Goal: Communication & Community: Answer question/provide support

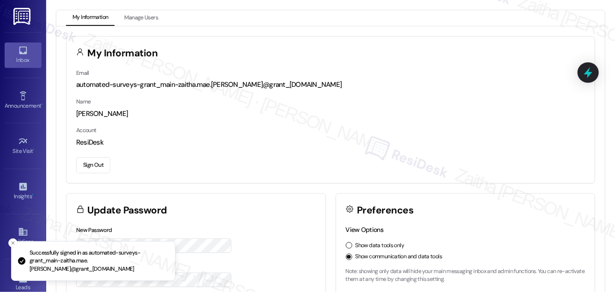
click at [27, 57] on div "Inbox" at bounding box center [23, 59] width 46 height 9
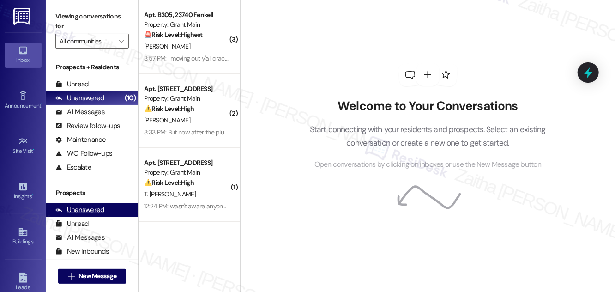
scroll to position [122, 0]
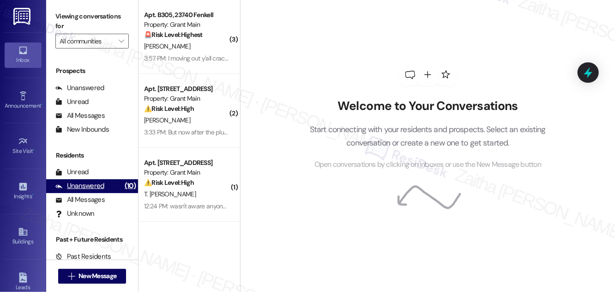
click at [89, 184] on div "Unanswered" at bounding box center [79, 186] width 49 height 10
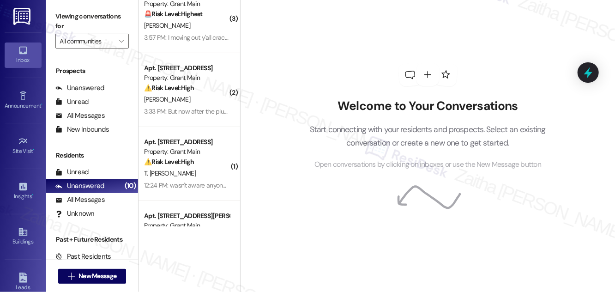
scroll to position [0, 0]
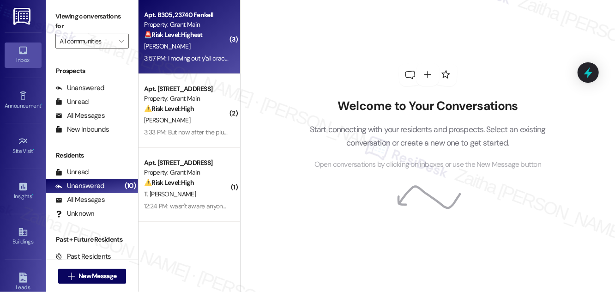
click at [198, 42] on div "[PERSON_NAME]" at bounding box center [186, 47] width 87 height 12
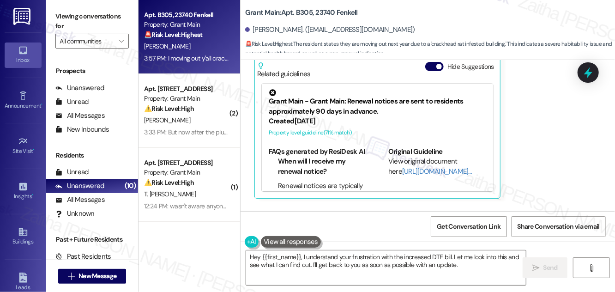
scroll to position [6516, 0]
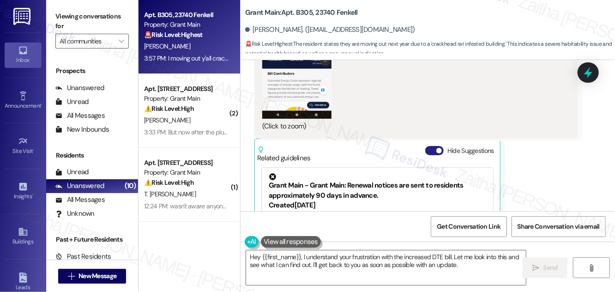
click at [431, 146] on button "Hide Suggestions" at bounding box center [434, 150] width 18 height 9
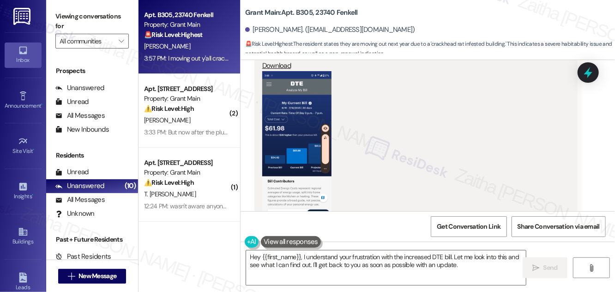
scroll to position [6399, 0]
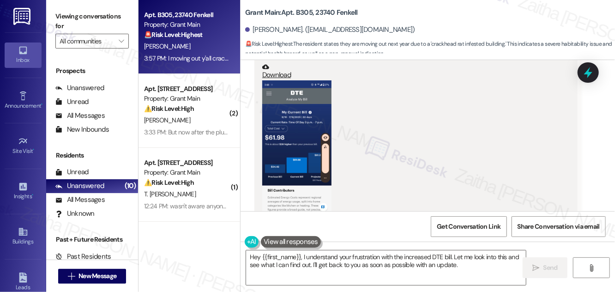
click at [299, 129] on button "Zoom image" at bounding box center [296, 157] width 69 height 155
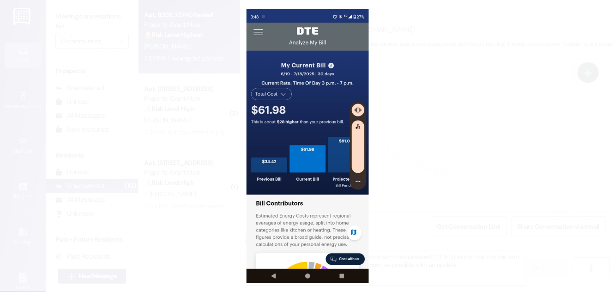
click at [464, 131] on button "Unzoom image" at bounding box center [307, 146] width 615 height 292
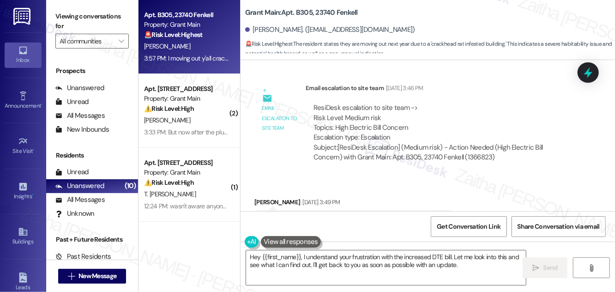
scroll to position [5476, 0]
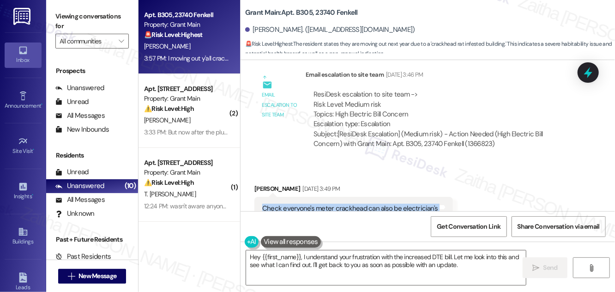
drag, startPoint x: 253, startPoint y: 168, endPoint x: 451, endPoint y: 168, distance: 198.0
click at [451, 177] on div "Received via SMS [PERSON_NAME] [DATE] 3:49 PM Check everyone's meter crackhead …" at bounding box center [353, 209] width 212 height 64
copy div "Check everyone's meter crackhead can also be electrician's Tags and notes"
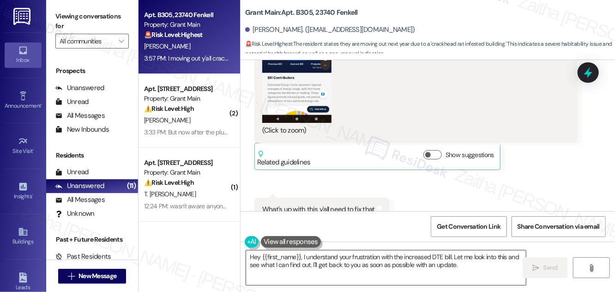
scroll to position [6525, 0]
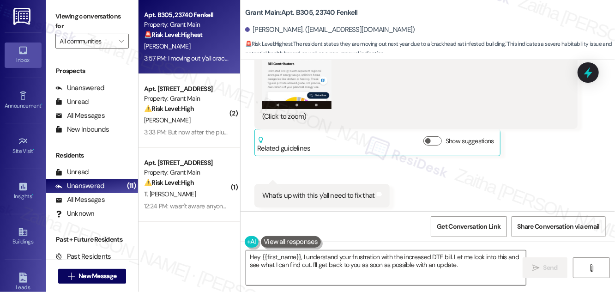
click at [260, 255] on textarea "Hey {{first_name}}, I understand your frustration with the increased DTE bill. …" at bounding box center [386, 267] width 280 height 35
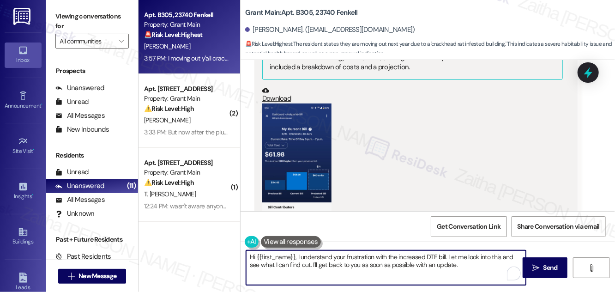
scroll to position [5728, 0]
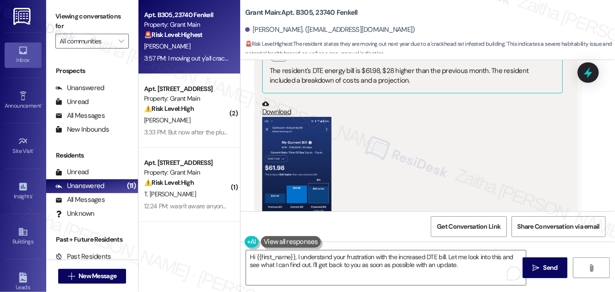
click at [286, 123] on button "Zoom image" at bounding box center [296, 194] width 69 height 155
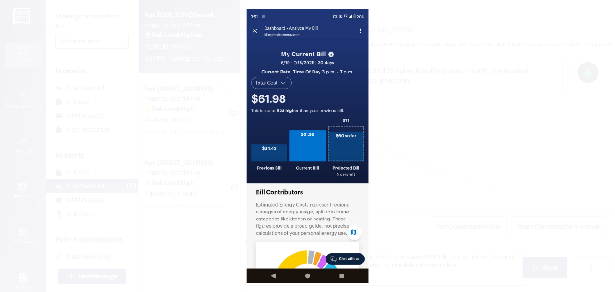
click at [460, 115] on button "Unzoom image" at bounding box center [307, 146] width 615 height 292
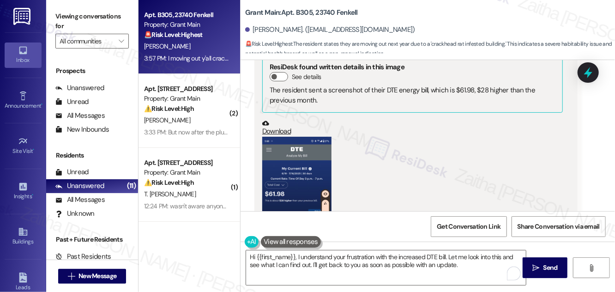
scroll to position [6357, 0]
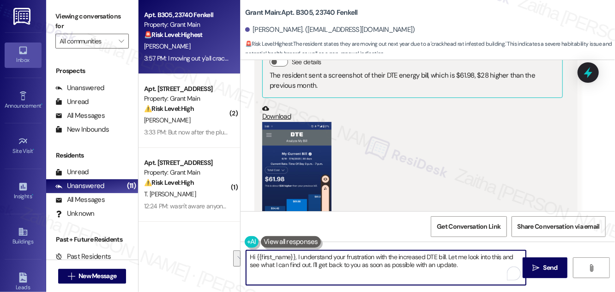
drag, startPoint x: 467, startPoint y: 255, endPoint x: 465, endPoint y: 282, distance: 26.8
click at [464, 282] on textarea "Hi {{first_name}}, I understand your frustration with the increased DTE bill. L…" at bounding box center [386, 267] width 280 height 35
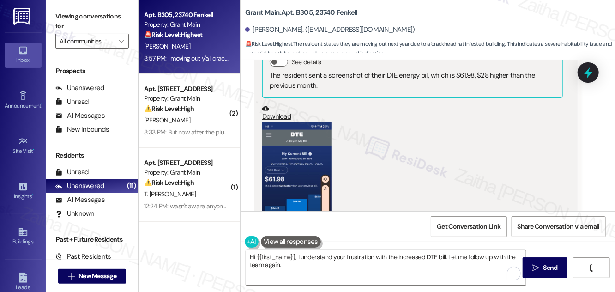
click at [277, 245] on button at bounding box center [291, 242] width 60 height 12
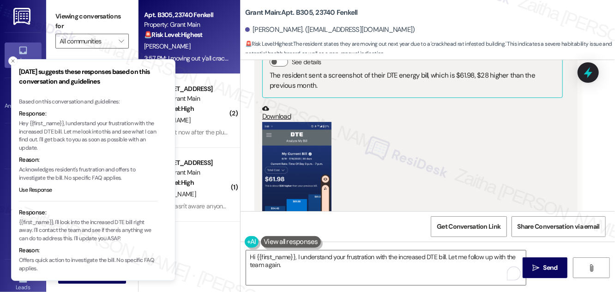
drag, startPoint x: 11, startPoint y: 59, endPoint x: 26, endPoint y: 77, distance: 23.6
click at [11, 59] on icon "Close toast" at bounding box center [13, 61] width 6 height 6
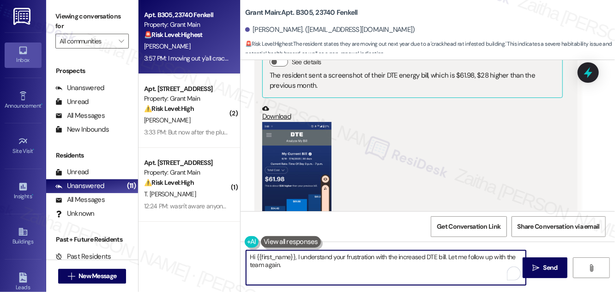
click at [288, 264] on textarea "Hi {{first_name}}, I understand your frustration with the increased DTE bill. L…" at bounding box center [386, 267] width 280 height 35
click at [355, 264] on textarea "Hi {{first_name}}, I understand your frustration with the increased DTE bill. L…" at bounding box center [386, 267] width 280 height 35
click at [407, 268] on textarea "Hi {{first_name}}, I understand your frustration with the increased DTE bill. L…" at bounding box center [386, 267] width 280 height 35
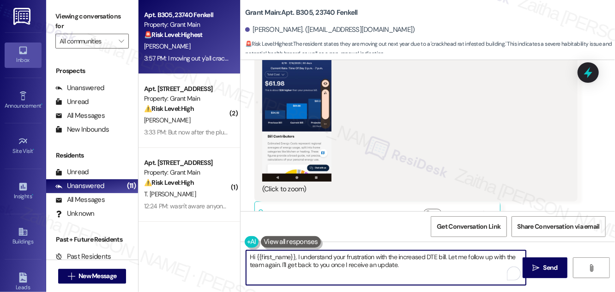
scroll to position [6567, 0]
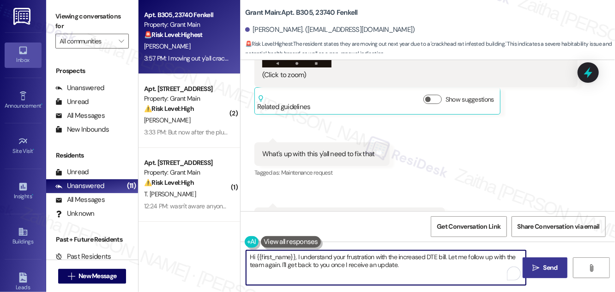
type textarea "Hi {{first_name}}, I understand your frustration with the increased DTE bill. L…"
click at [538, 264] on icon "" at bounding box center [535, 267] width 7 height 7
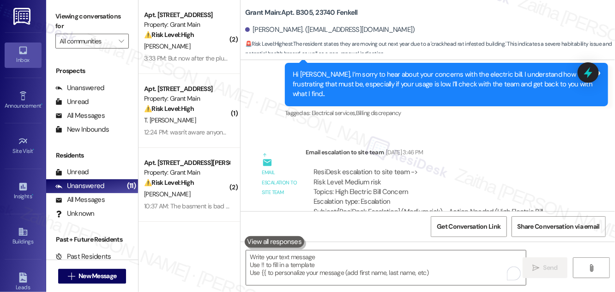
scroll to position [5392, 0]
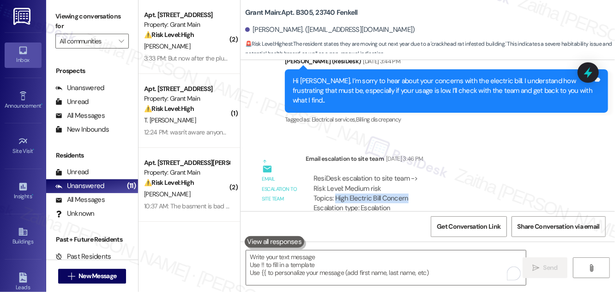
drag, startPoint x: 335, startPoint y: 156, endPoint x: 455, endPoint y: 158, distance: 120.1
click at [455, 174] on div "ResiDesk escalation to site team -> Risk Level: Medium risk Topics: High Electr…" at bounding box center [441, 194] width 256 height 40
copy div "High Electric Bill Concern"
click at [584, 71] on icon at bounding box center [588, 72] width 12 height 12
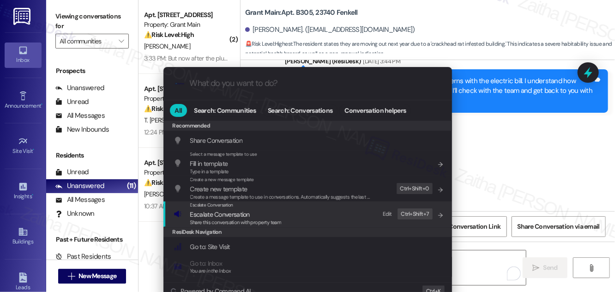
click at [235, 214] on span "Escalate Conversation" at bounding box center [220, 214] width 60 height 8
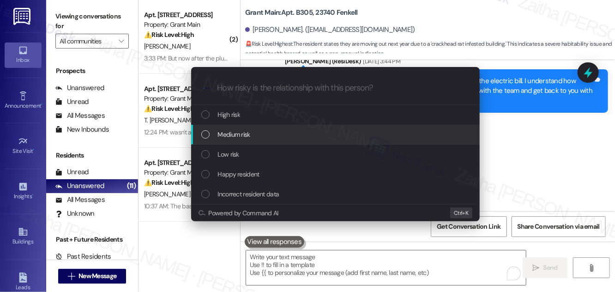
click at [242, 138] on span "Medium risk" at bounding box center [234, 134] width 32 height 10
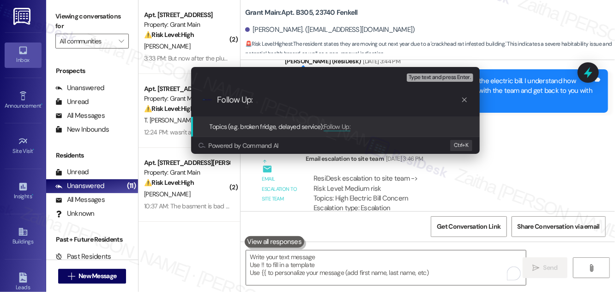
paste input "High Electric Bill Concern"
type input "Follow Up: High Electric Bill Concern"
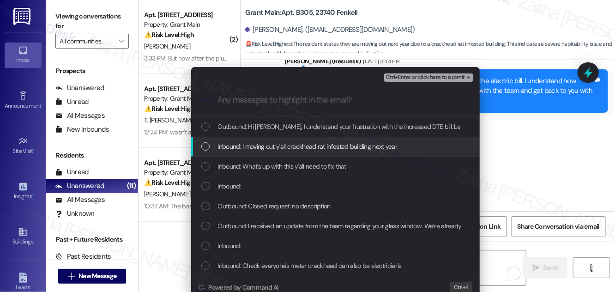
click at [243, 148] on span "Inbound: I moving out y'all crackhead rat infested building next year" at bounding box center [308, 146] width 180 height 10
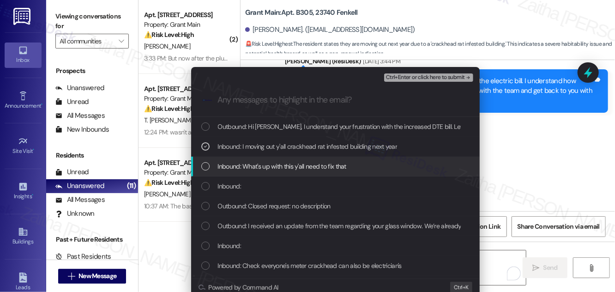
click at [240, 161] on span "Inbound: What's up with this y'all need to fix that" at bounding box center [282, 166] width 128 height 10
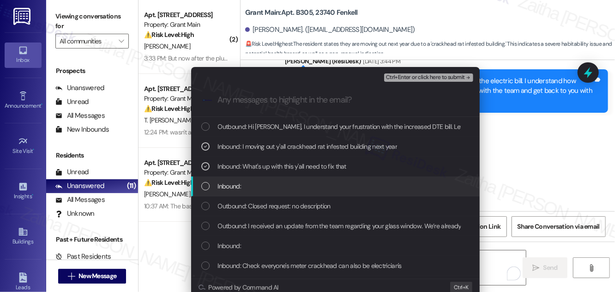
click at [234, 182] on span "Inbound:" at bounding box center [229, 186] width 23 height 10
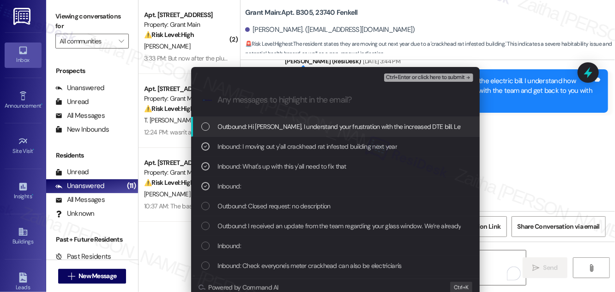
click at [422, 75] on span "Ctrl+Enter or click here to submit" at bounding box center [425, 77] width 79 height 6
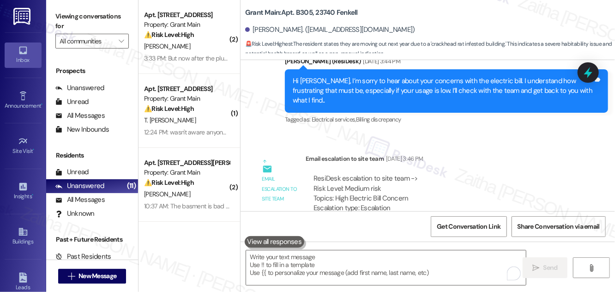
scroll to position [6758, 0]
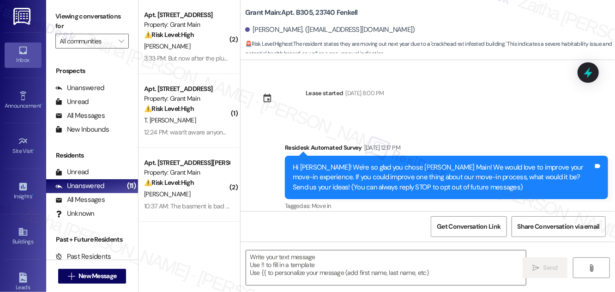
type textarea "Fetching suggested responses. Please feel free to read through the conversation…"
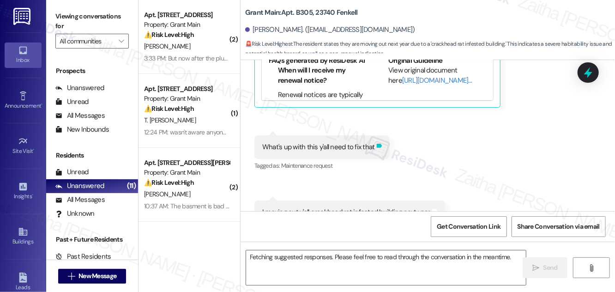
scroll to position [6683, 0]
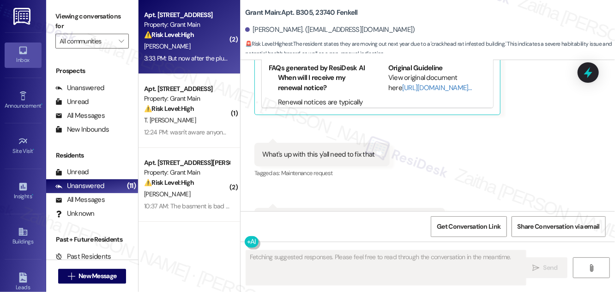
click at [200, 35] on div "⚠️ Risk Level: High The resident indicates the basement flooded again after a p…" at bounding box center [186, 35] width 85 height 10
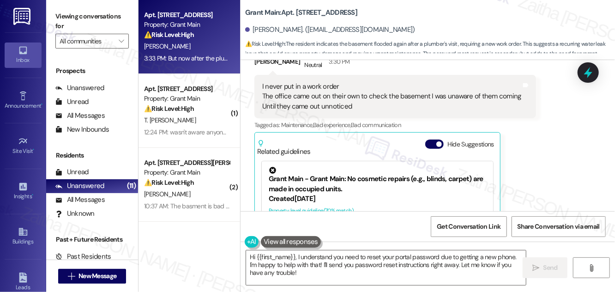
scroll to position [180, 0]
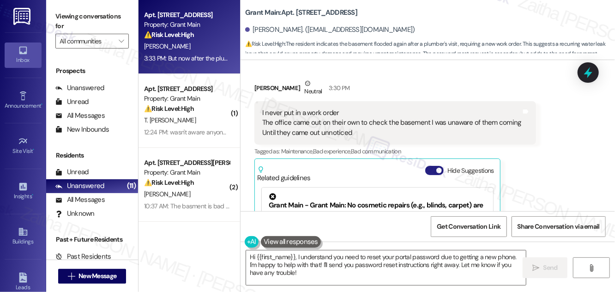
click at [432, 166] on button "Hide Suggestions" at bounding box center [434, 170] width 18 height 9
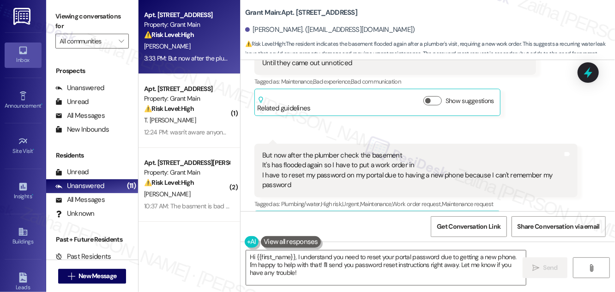
scroll to position [273, 0]
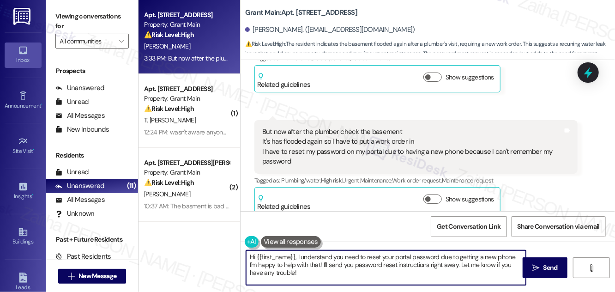
click at [252, 256] on textarea "Hi {{first_name}}, I understand you need to reset your portal password due to g…" at bounding box center [386, 267] width 280 height 35
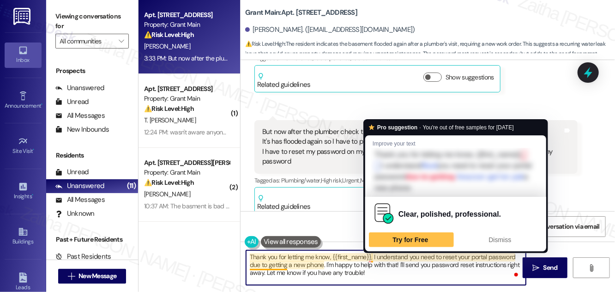
click at [372, 254] on textarea "Thank you for letting me know, {{first_name}}, I understand you need to reset y…" at bounding box center [386, 267] width 280 height 35
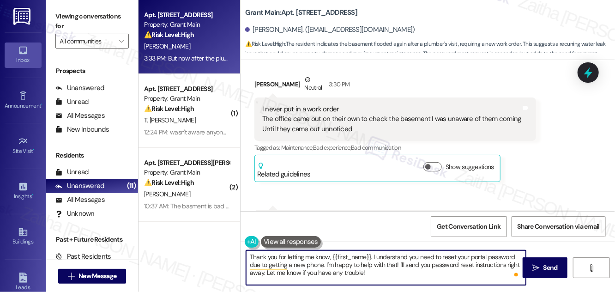
scroll to position [189, 0]
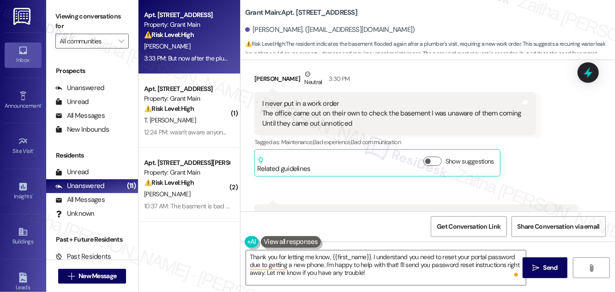
click at [304, 12] on b "Grant Main: Apt. 14366 [GEOGRAPHIC_DATA], 14366 [GEOGRAPHIC_DATA]" at bounding box center [301, 13] width 112 height 10
copy b "14366"
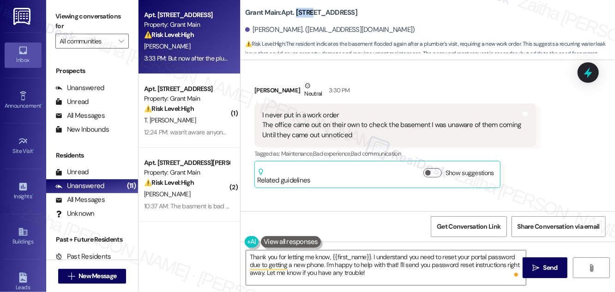
scroll to position [148, 0]
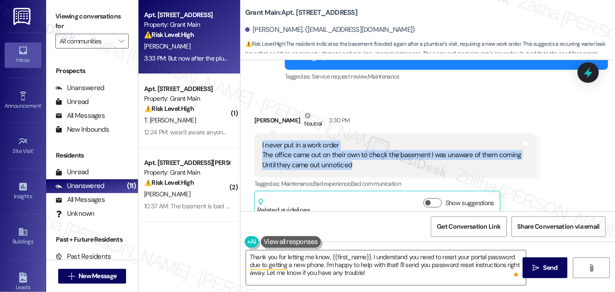
drag, startPoint x: 256, startPoint y: 132, endPoint x: 353, endPoint y: 153, distance: 99.6
click at [353, 153] on div "I never put in a work order The office came out on their own to check the basem…" at bounding box center [395, 154] width 282 height 43
copy div "I never put in a work order The office came out on their own to check the basem…"
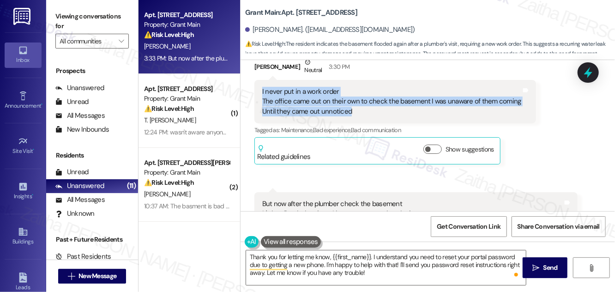
scroll to position [273, 0]
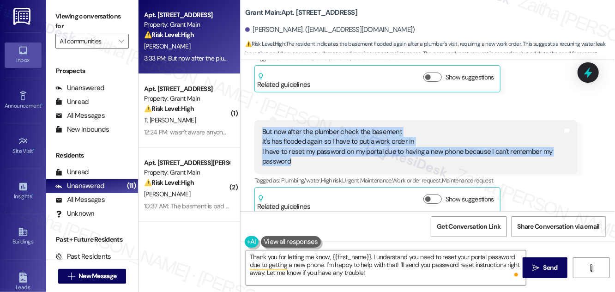
drag, startPoint x: 259, startPoint y: 114, endPoint x: 302, endPoint y: 154, distance: 58.1
click at [302, 154] on div "But now after the plumber check the basement It's has flooded again so I have t…" at bounding box center [415, 147] width 323 height 54
copy div "But now after the plumber check the basement It's has flooded again so I have t…"
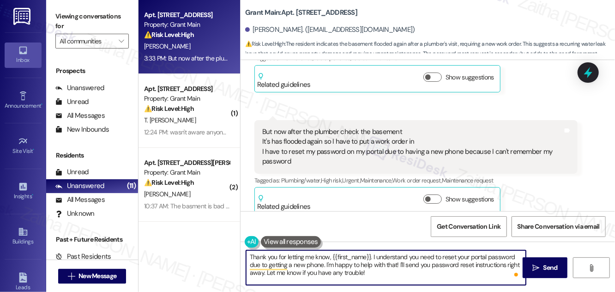
click at [377, 271] on textarea "Thank you for letting me know, {{first_name}}. I understand you need to reset y…" at bounding box center [386, 267] width 280 height 35
drag, startPoint x: 324, startPoint y: 263, endPoint x: 382, endPoint y: 272, distance: 58.8
click at [382, 272] on textarea "Thank you for letting me know, {{first_name}}. I understand you need to reset y…" at bounding box center [386, 267] width 280 height 35
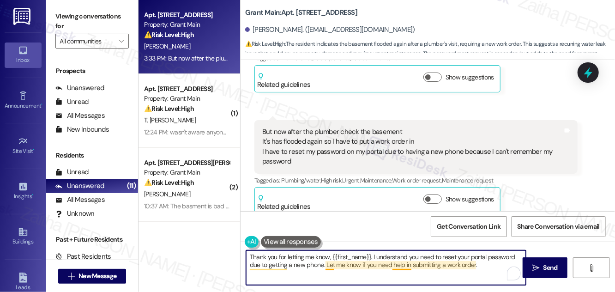
click at [326, 263] on textarea "Thank you for letting me know, {{first_name}}. I understand you need to reset y…" at bounding box center [386, 267] width 280 height 35
click at [490, 263] on textarea "Thank you for letting me know, {{first_name}}. I understand you need to reset y…" at bounding box center [386, 267] width 280 height 35
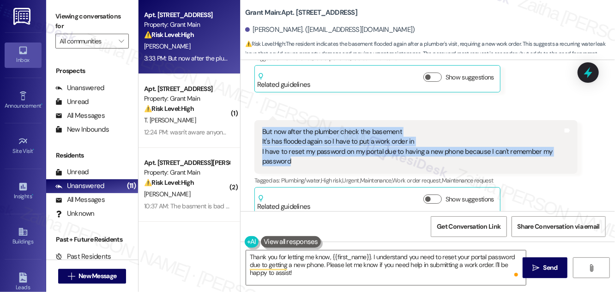
drag, startPoint x: 261, startPoint y: 119, endPoint x: 294, endPoint y: 146, distance: 42.6
click at [294, 146] on div "But now after the plumber check the basement It's has flooded again so I have t…" at bounding box center [412, 147] width 302 height 40
copy div "But now after the plumber check the basement It's has flooded again so I have t…"
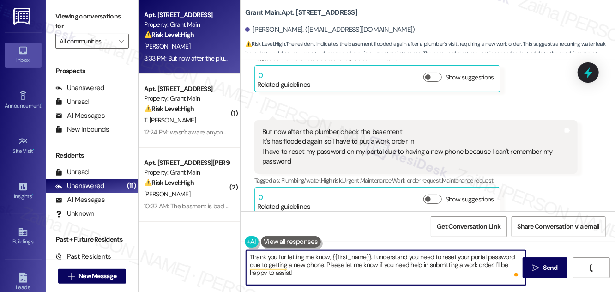
click at [373, 256] on textarea "Thank you for letting me know, {{first_name}}. I understand you need to reset y…" at bounding box center [386, 267] width 280 height 35
paste textarea "’m so sorry to hear the basement has flooded again after the plumber’s visitI"
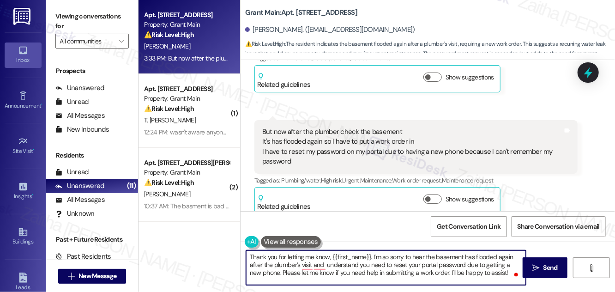
type textarea "Thank you for letting me know, {{first_name}}. I’m so sorry to hear the basemen…"
drag, startPoint x: 249, startPoint y: 258, endPoint x: 492, endPoint y: 271, distance: 243.6
click at [505, 271] on textarea "Thank you for letting me know, {{first_name}}. I’m so sorry to hear the basemen…" at bounding box center [386, 267] width 280 height 35
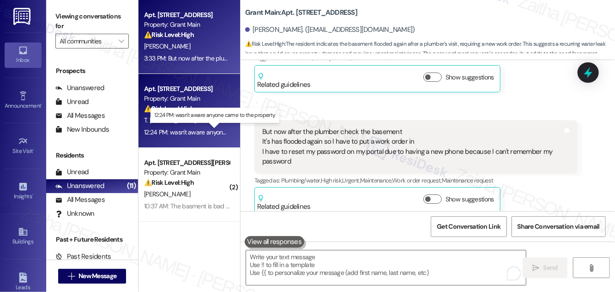
click at [184, 130] on div "12:24 PM: wasn't aware anyone came to the property. 12:24 PM: wasn't aware anyo…" at bounding box center [215, 132] width 142 height 8
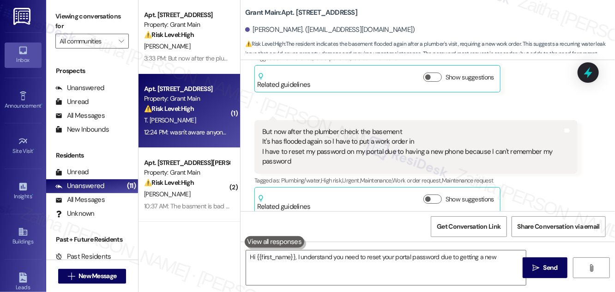
type textarea "Hi {{first_name}}, I understand you need to reset your portal password due to g…"
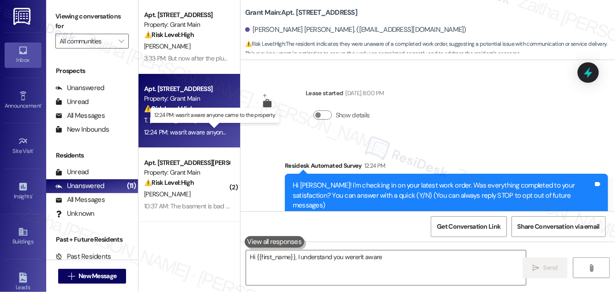
scroll to position [129, 0]
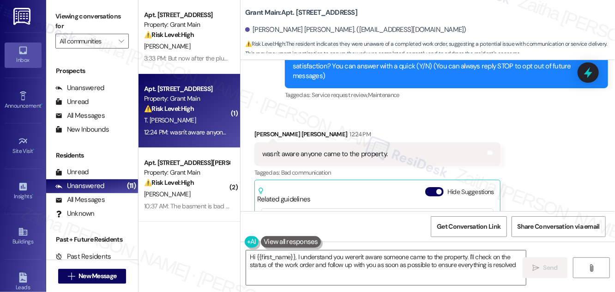
type textarea "Hi {{first_name}}, I understand you weren't aware someone came to the property.…"
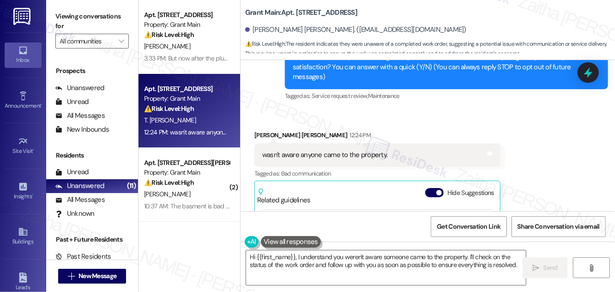
scroll to position [239, 0]
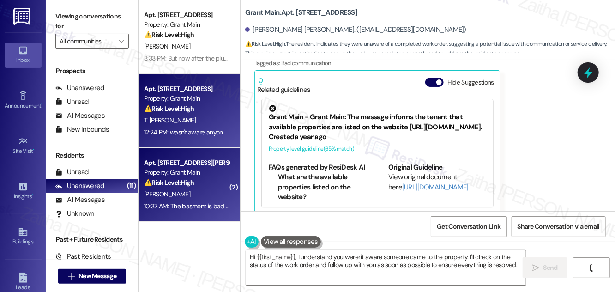
click at [177, 188] on div "Apt. [STREET_ADDRESS][PERSON_NAME][PERSON_NAME] Property: Grant Main ⚠️ Risk Le…" at bounding box center [186, 172] width 87 height 31
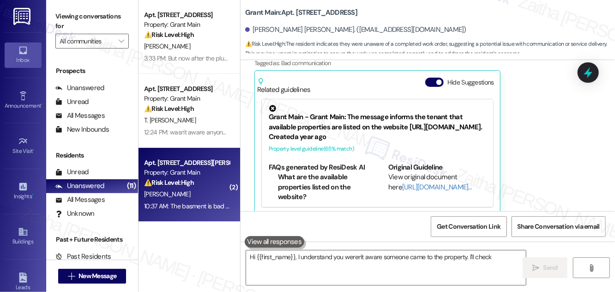
type textarea "Hi {{first_name}}, I understand you weren't aware someone came to the property.…"
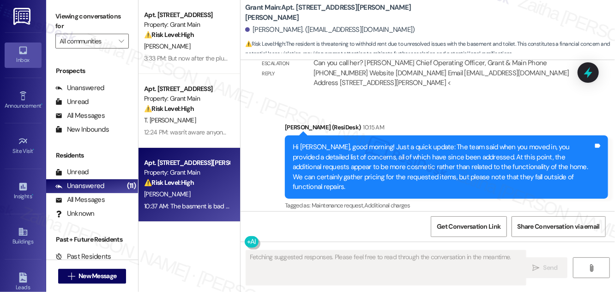
scroll to position [2908, 0]
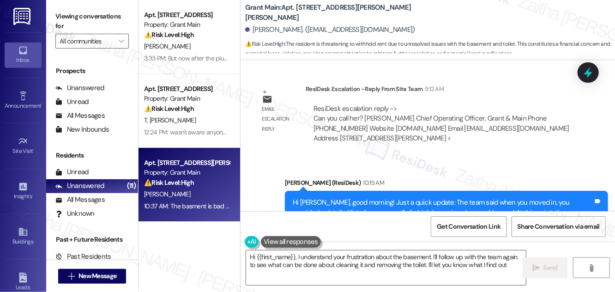
type textarea "Hi {{first_name}}, I understand your frustration about the basement. I'll follo…"
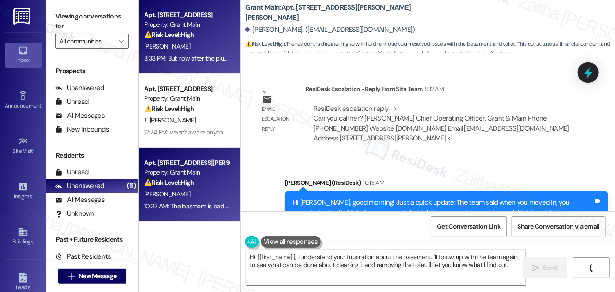
click at [208, 35] on div "⚠️ Risk Level: High The resident indicates the basement flooded again after a p…" at bounding box center [186, 35] width 85 height 10
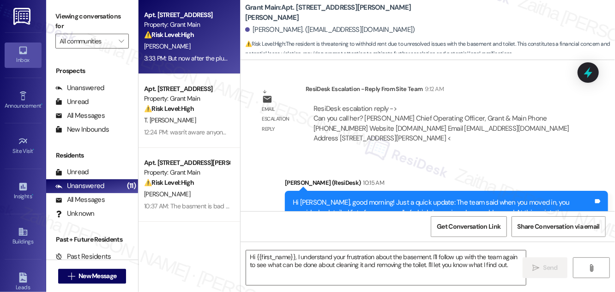
type textarea "Fetching suggested responses. Please feel free to read through the conversation…"
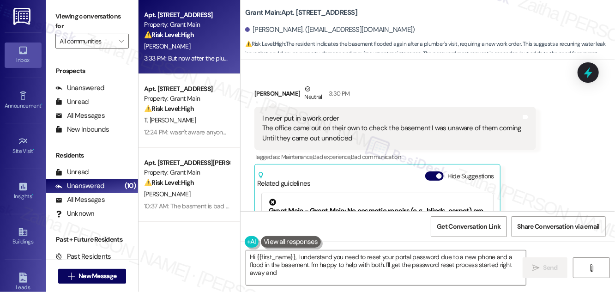
scroll to position [390, 0]
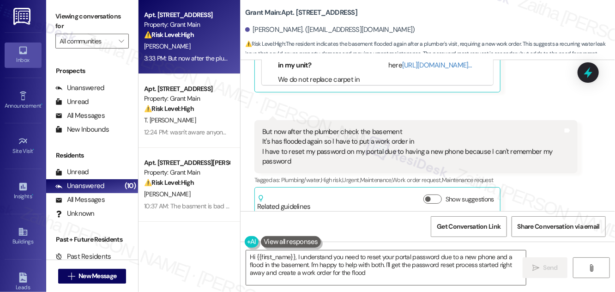
type textarea "Hi {{first_name}}, I understand you need to reset your portal password due to a…"
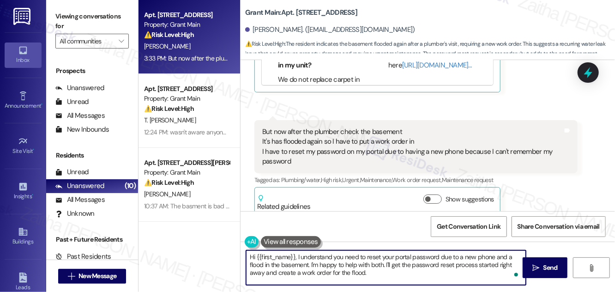
drag, startPoint x: 248, startPoint y: 256, endPoint x: 406, endPoint y: 274, distance: 158.9
click at [406, 274] on textarea "Hi {{first_name}}, I understand you need to reset your portal password due to a…" at bounding box center [386, 267] width 280 height 35
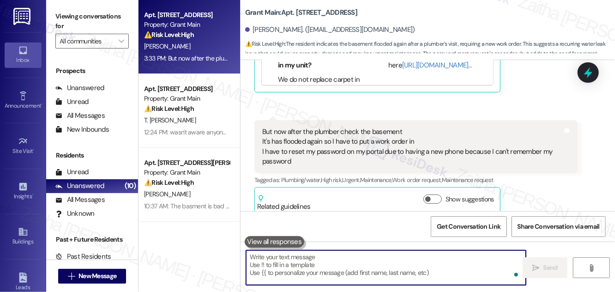
paste textarea "Thank you for letting me know, {{first_name}}. I’m so sorry to hear the basemen…"
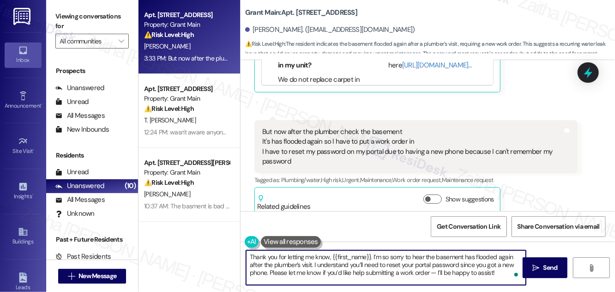
click at [435, 274] on textarea "Thank you for letting me know, {{first_name}}. I’m so sorry to hear the basemen…" at bounding box center [386, 267] width 280 height 35
type textarea "Thank you for letting me know, {{first_name}}. I’m so sorry to hear the basemen…"
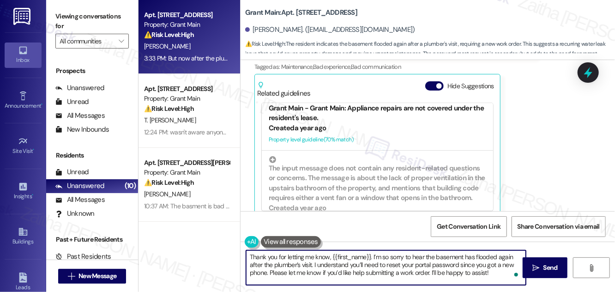
scroll to position [294, 0]
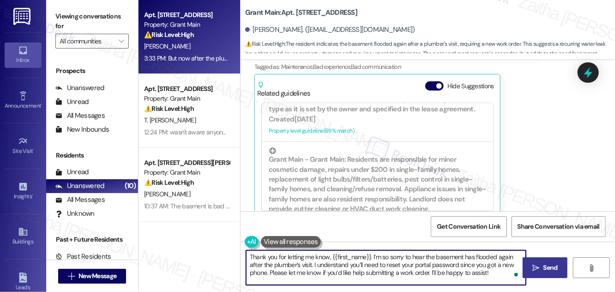
click at [553, 271] on span "Send" at bounding box center [550, 268] width 14 height 10
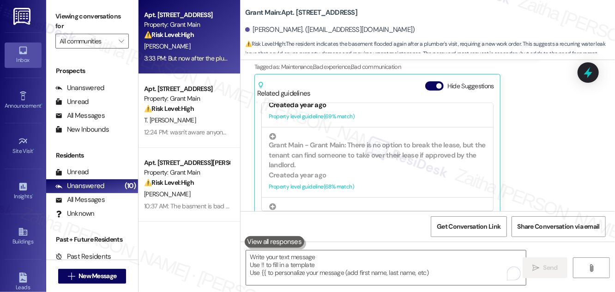
scroll to position [503, 0]
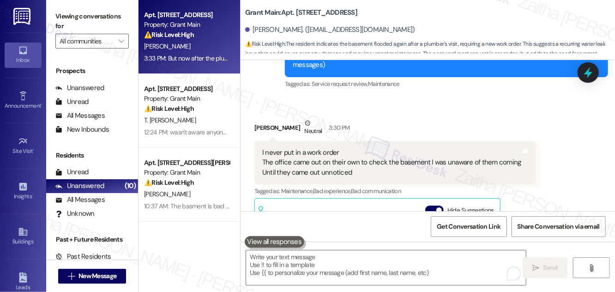
scroll to position [139, 0]
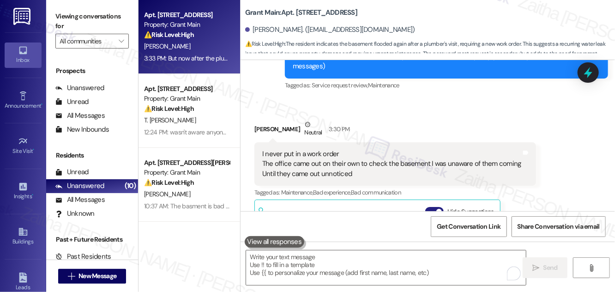
click at [428, 207] on button "Hide Suggestions" at bounding box center [434, 211] width 18 height 9
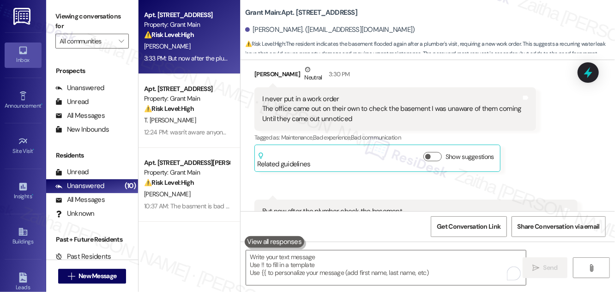
scroll to position [64, 0]
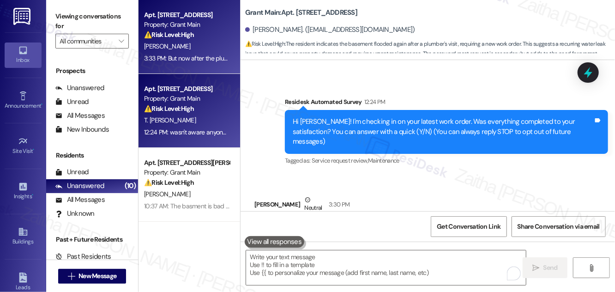
click at [204, 117] on div "T. [PERSON_NAME]" at bounding box center [186, 120] width 87 height 12
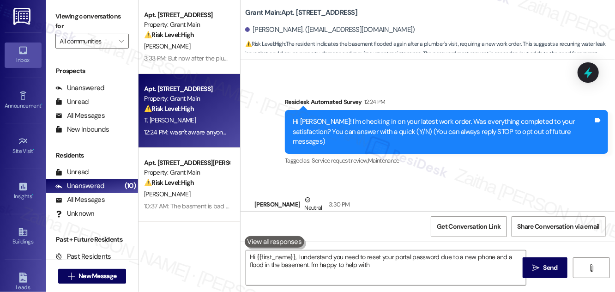
type textarea "Hi {{first_name}}, I understand you need to reset your portal password due to a…"
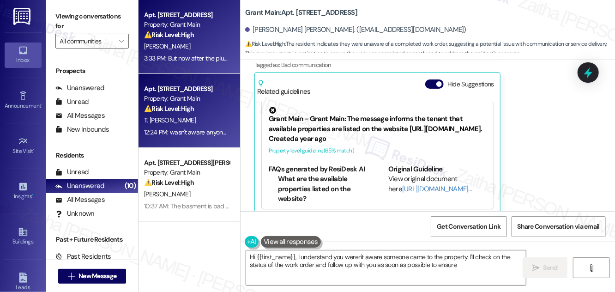
scroll to position [239, 0]
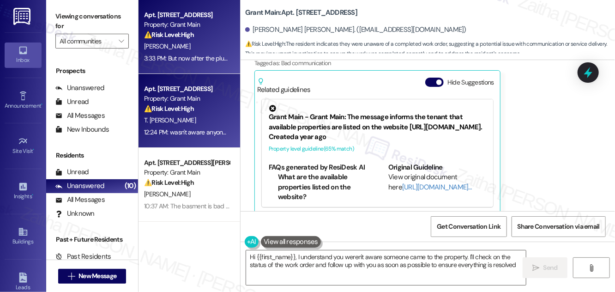
type textarea "Hi {{first_name}}, I understand you weren't aware someone came to the property.…"
click at [213, 38] on div "⚠️ Risk Level: High The resident indicates the basement flooded again after a p…" at bounding box center [186, 35] width 85 height 10
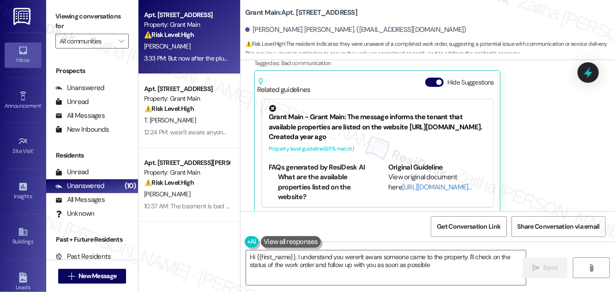
type textarea "Hi {{first_name}}, I understand you weren't aware someone came to the property.…"
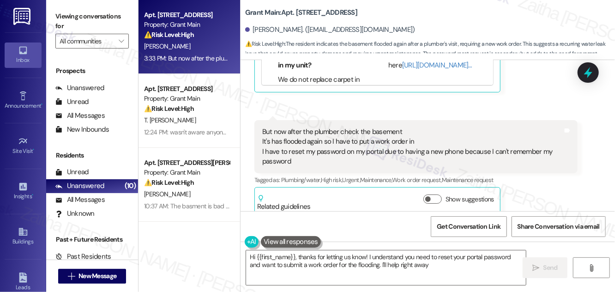
type textarea "Hi {{first_name}}, thanks for letting us know! I understand you need to reset y…"
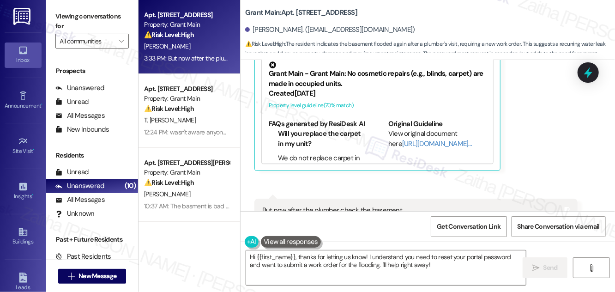
scroll to position [223, 0]
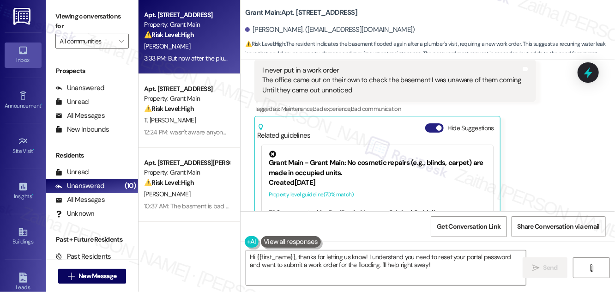
click at [432, 123] on button "Hide Suggestions" at bounding box center [434, 127] width 18 height 9
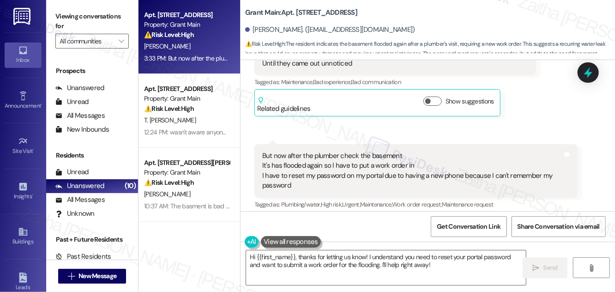
scroll to position [273, 0]
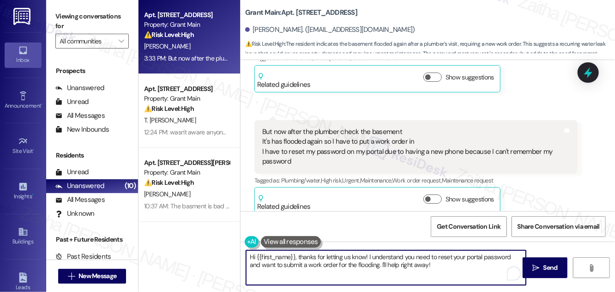
drag, startPoint x: 250, startPoint y: 259, endPoint x: 446, endPoint y: 261, distance: 196.7
click at [446, 261] on textarea "Hi {{first_name}}, thanks for letting us know! I understand you need to reset y…" at bounding box center [386, 267] width 280 height 35
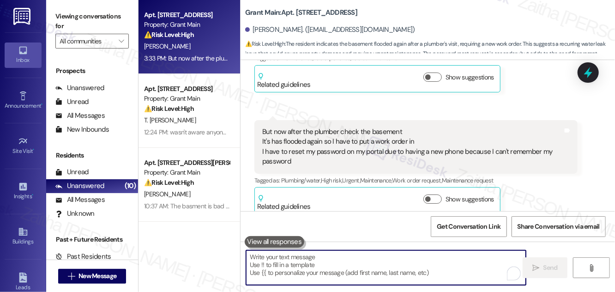
click at [311, 265] on textarea "To enrich screen reader interactions, please activate Accessibility in Grammarl…" at bounding box center [386, 267] width 280 height 35
paste textarea "Thank you for letting me know, {{first_name}}. I’m so sorry to hear the basemen…"
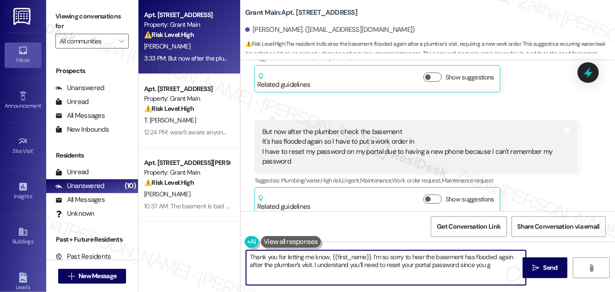
type textarea "Thank you for letting me know, {{first_name}}. I’m so sorry to hear the basemen…"
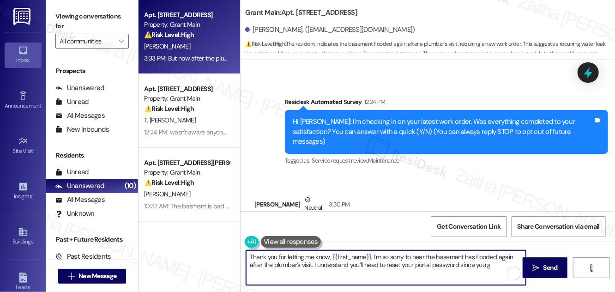
scroll to position [189, 0]
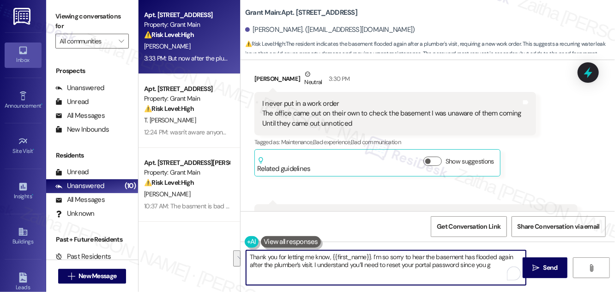
drag, startPoint x: 249, startPoint y: 256, endPoint x: 493, endPoint y: 269, distance: 244.1
click at [493, 269] on textarea "Thank you for letting me know, {{first_name}}. I’m so sorry to hear the basemen…" at bounding box center [386, 267] width 280 height 35
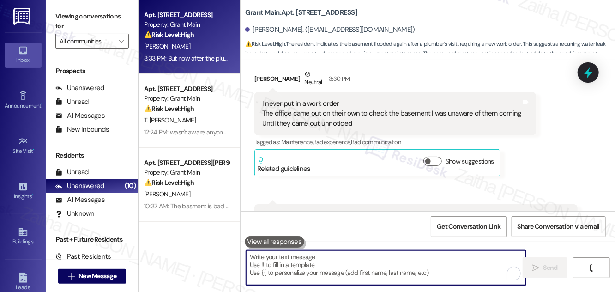
paste textarea "“Thank you for letting me know, {{first_name}}. I’m so sorry to hear the baseme…"
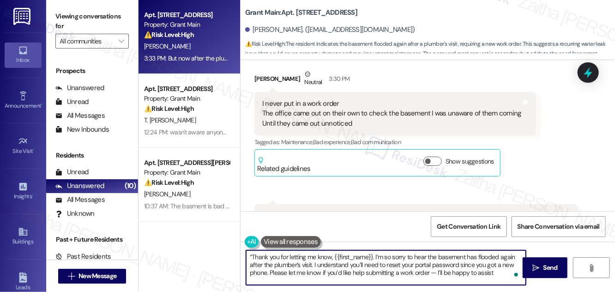
click at [251, 255] on textarea "“Thank you for letting me know, {{first_name}}. I’m so sorry to hear the baseme…" at bounding box center [386, 267] width 280 height 35
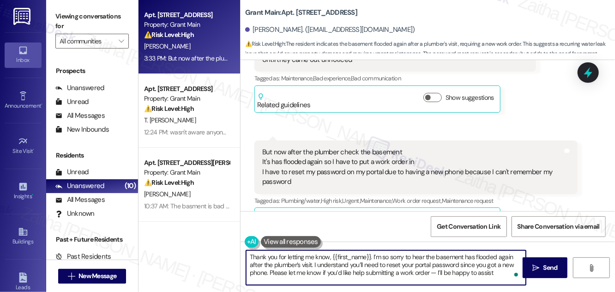
scroll to position [273, 0]
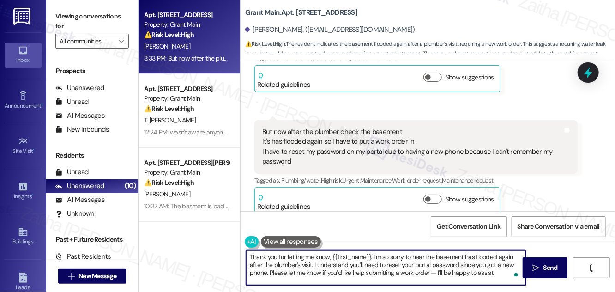
click at [436, 273] on textarea "Thank you for letting me know, {{first_name}}. I’m so sorry to hear the basemen…" at bounding box center [386, 267] width 280 height 35
type textarea "Thank you for letting me know, {{first_name}}. I’m so sorry to hear the basemen…"
click at [542, 267] on span "Send" at bounding box center [551, 268] width 18 height 10
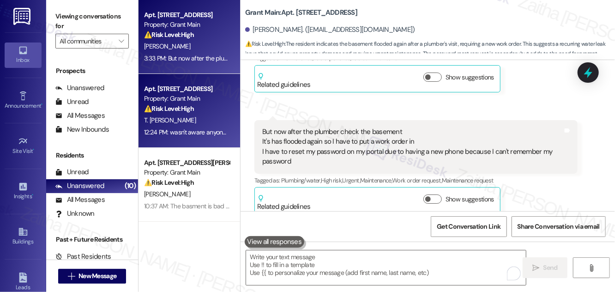
click at [203, 132] on div "12:24 PM: wasn't aware anyone came to the property. 12:24 PM: wasn't aware anyo…" at bounding box center [215, 132] width 142 height 8
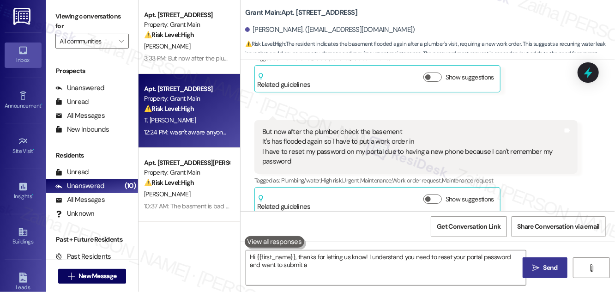
type textarea "Hi {{first_name}}, thanks for letting us know! I understand you need to reset y…"
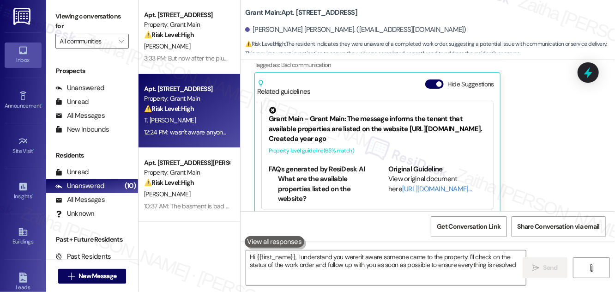
type textarea "Hi {{first_name}}, I understand you weren't aware someone came to the property.…"
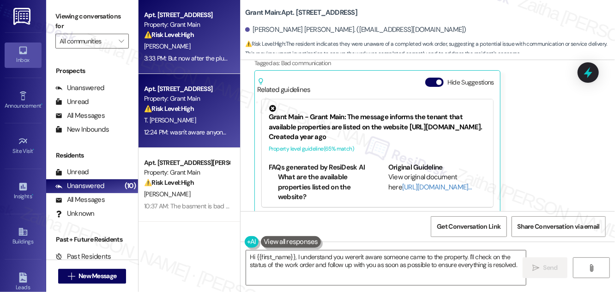
click at [204, 51] on div "[PERSON_NAME]" at bounding box center [186, 47] width 87 height 12
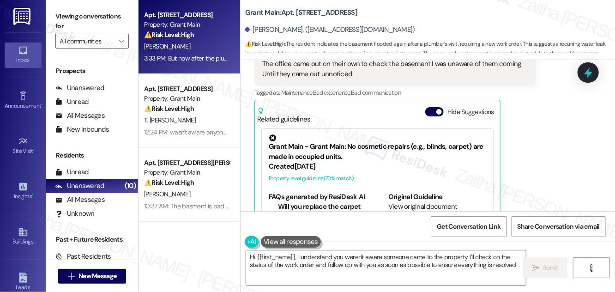
type textarea "Hi {{first_name}}, I understand you weren't aware someone came to the property.…"
click at [431, 107] on button "Hide Suggestions" at bounding box center [434, 111] width 18 height 9
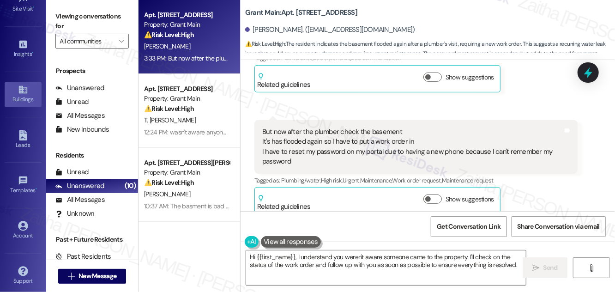
scroll to position [145, 0]
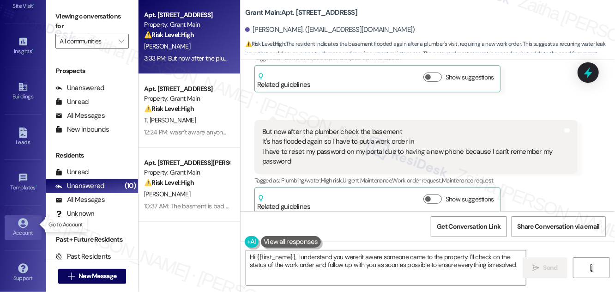
click at [23, 232] on div "Account" at bounding box center [23, 232] width 46 height 9
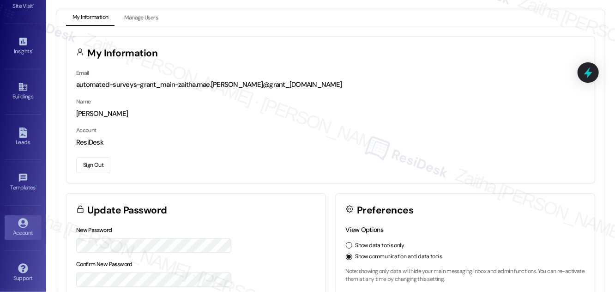
click at [81, 165] on button "Sign Out" at bounding box center [93, 165] width 34 height 16
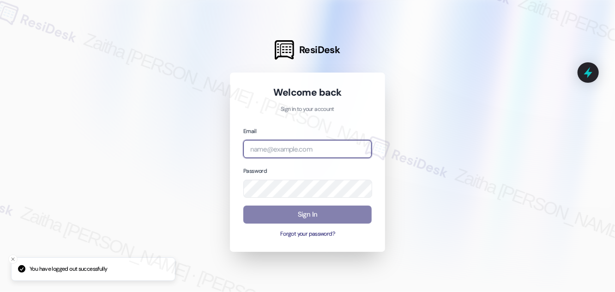
click at [297, 156] on input "email" at bounding box center [307, 149] width 128 height 18
type input "automated-surveys-grant_main-zaitha.mae.[PERSON_NAME]@grant_[DOMAIN_NAME]"
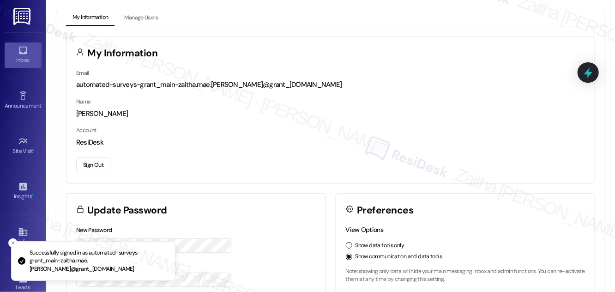
click at [11, 56] on div "Inbox" at bounding box center [23, 59] width 46 height 9
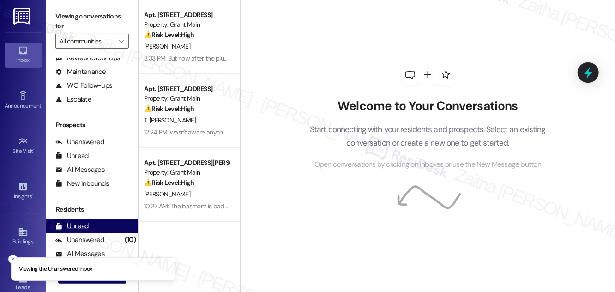
scroll to position [122, 0]
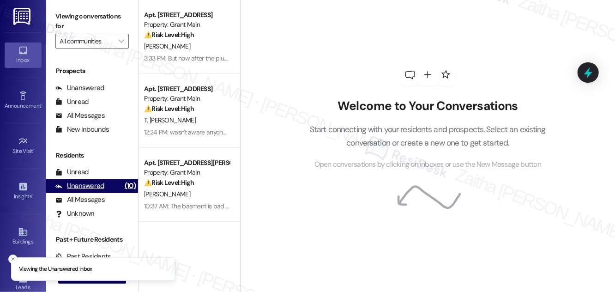
click at [91, 181] on div "Unanswered" at bounding box center [79, 186] width 49 height 10
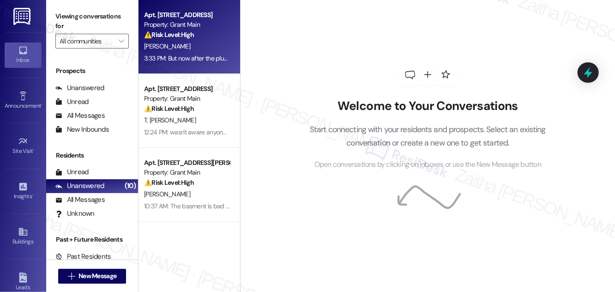
click at [214, 45] on div "[PERSON_NAME]" at bounding box center [186, 47] width 87 height 12
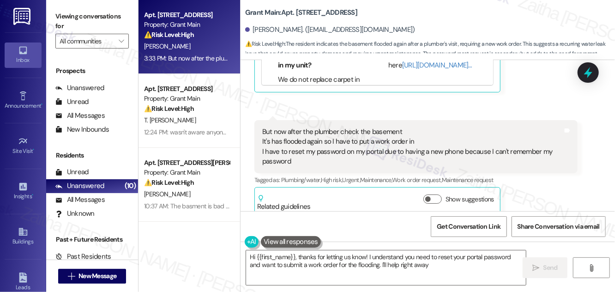
type textarea "Hi {{first_name}}, thanks for letting us know! I understand you need to reset y…"
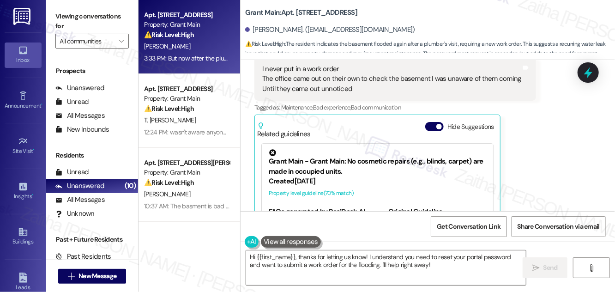
scroll to position [223, 0]
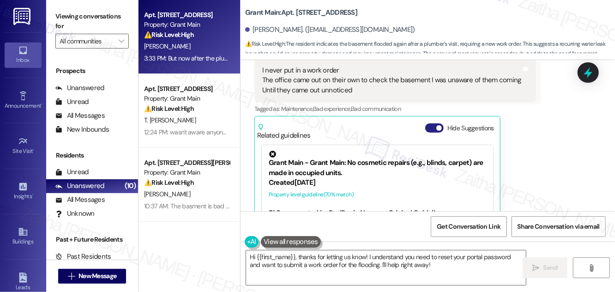
click at [428, 123] on button "Hide Suggestions" at bounding box center [434, 127] width 18 height 9
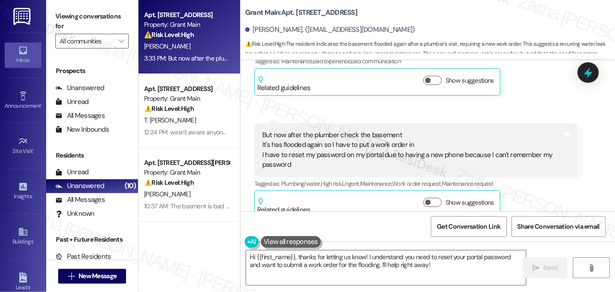
scroll to position [273, 0]
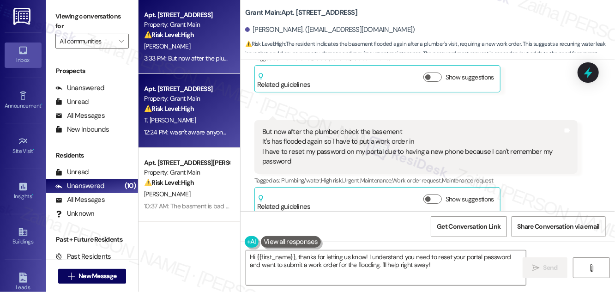
click at [197, 118] on div "T. [PERSON_NAME]" at bounding box center [186, 120] width 87 height 12
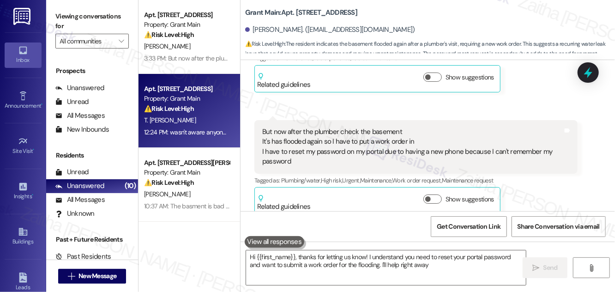
type textarea "Hi {{first_name}}, thanks for letting us know! I understand you need to reset y…"
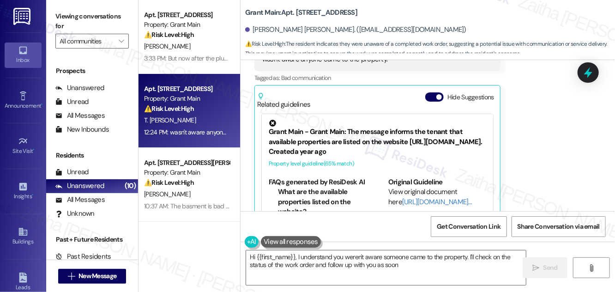
scroll to position [239, 0]
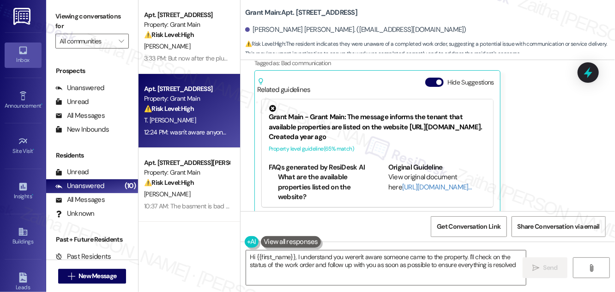
type textarea "Hi {{first_name}}, I understand you weren't aware someone came to the property.…"
click at [431, 78] on button "Hide Suggestions" at bounding box center [434, 82] width 18 height 9
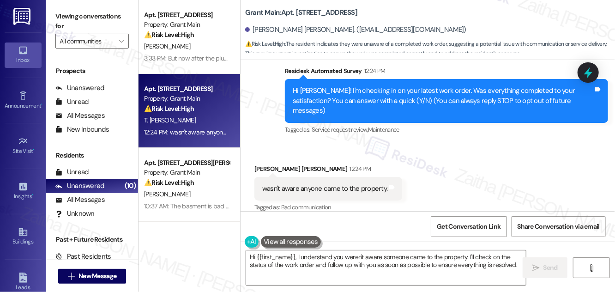
scroll to position [80, 0]
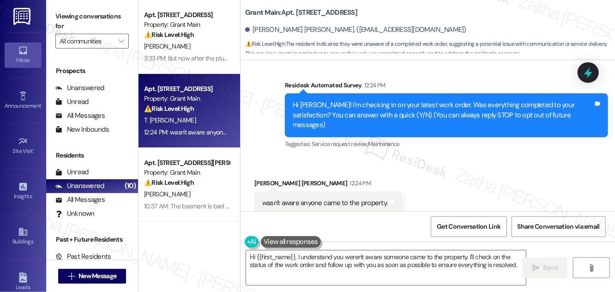
drag, startPoint x: 439, startPoint y: 187, endPoint x: 431, endPoint y: 216, distance: 30.2
drag, startPoint x: 431, startPoint y: 216, endPoint x: 423, endPoint y: 186, distance: 30.9
drag, startPoint x: 423, startPoint y: 186, endPoint x: 325, endPoint y: 257, distance: 121.0
drag, startPoint x: 325, startPoint y: 257, endPoint x: 302, endPoint y: 262, distance: 24.1
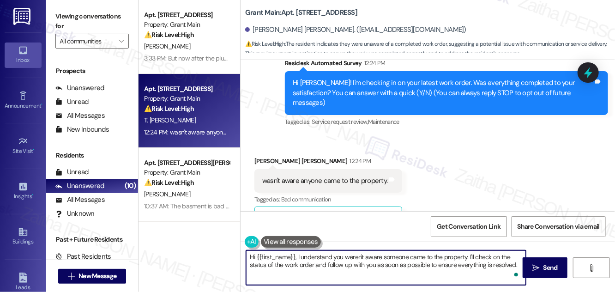
scroll to position [122, 0]
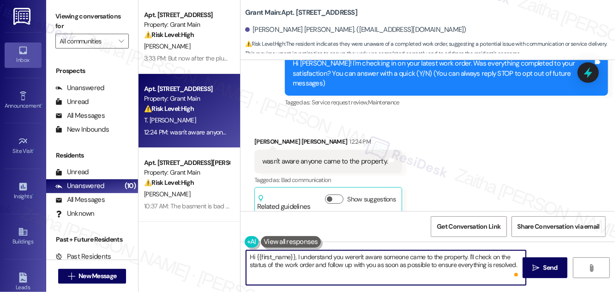
click at [253, 256] on textarea "Hi {{first_name}}, I understand you weren't aware someone came to the property.…" at bounding box center [386, 267] width 280 height 35
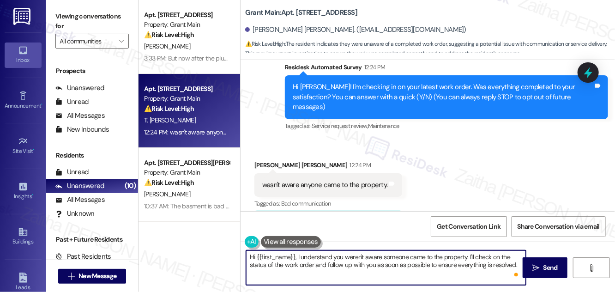
scroll to position [80, 0]
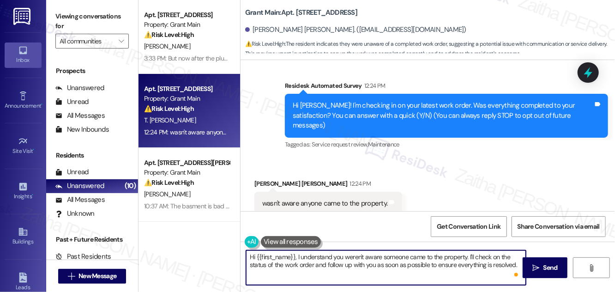
click at [303, 8] on b "Grant Main: Apt. 12788 Birwood St., 12788 Birwood St." at bounding box center [301, 13] width 112 height 10
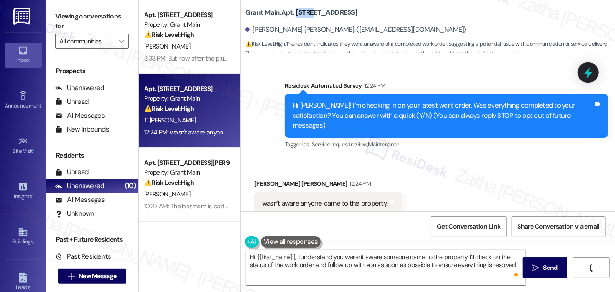
click at [303, 8] on b "Grant Main: Apt. 12788 Birwood St., 12788 Birwood St." at bounding box center [301, 13] width 112 height 10
copy b "12788"
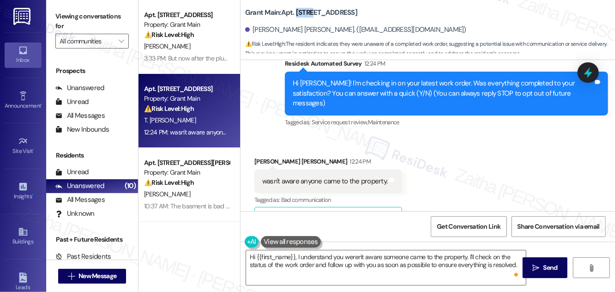
scroll to position [122, 0]
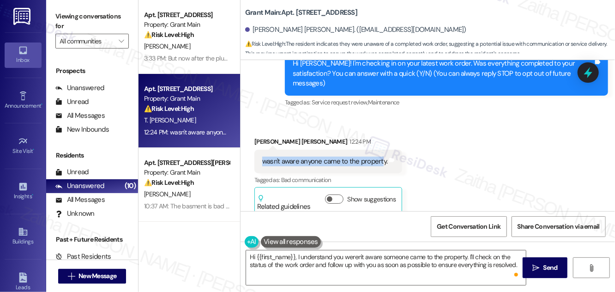
drag, startPoint x: 257, startPoint y: 149, endPoint x: 382, endPoint y: 158, distance: 125.5
click at [382, 158] on div "wasn't aware anyone came to the property. Tags and notes" at bounding box center [328, 162] width 148 height 24
copy div "wasn't aware anyone came to the propert"
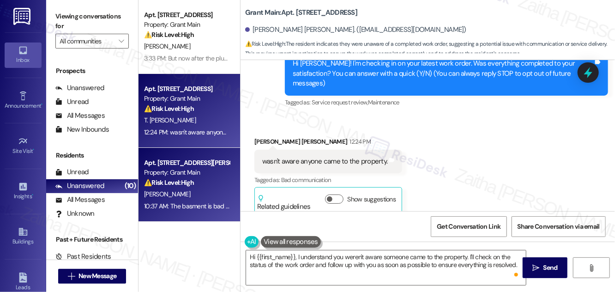
click at [196, 191] on div "[PERSON_NAME]" at bounding box center [186, 194] width 87 height 12
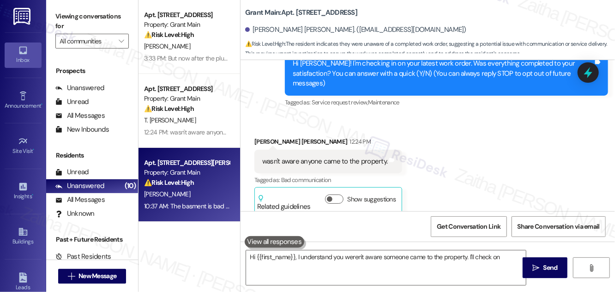
type textarea "Hi {{first_name}}, I understand you weren't aware someone came to the property.…"
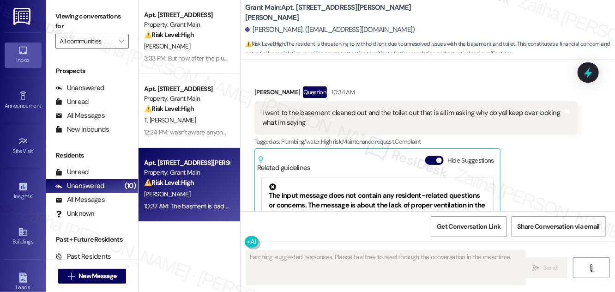
scroll to position [3076, 0]
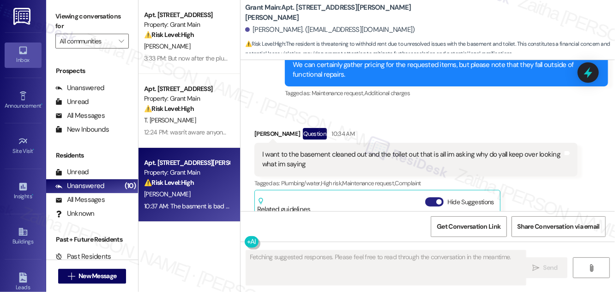
click at [431, 197] on button "Hide Suggestions" at bounding box center [434, 201] width 18 height 9
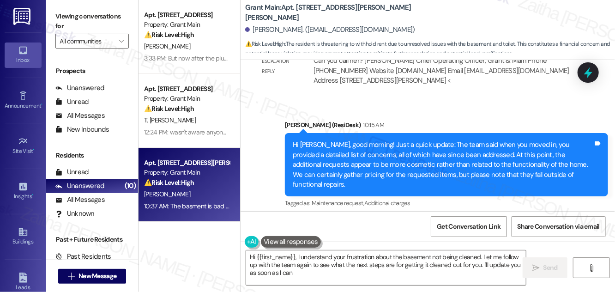
type textarea "Hi {{first_name}}, I understand your frustration about the basement not being c…"
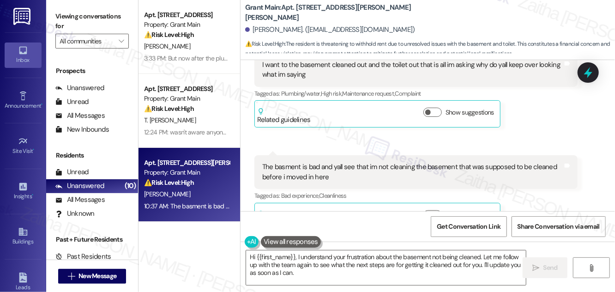
scroll to position [3169, 0]
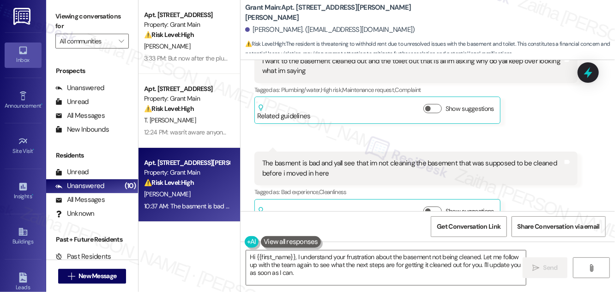
click at [304, 11] on b "Grant Main: Apt. 18330 Kelly,, 18330-18332 Kelly Rd" at bounding box center [337, 13] width 185 height 20
copy b "18330"
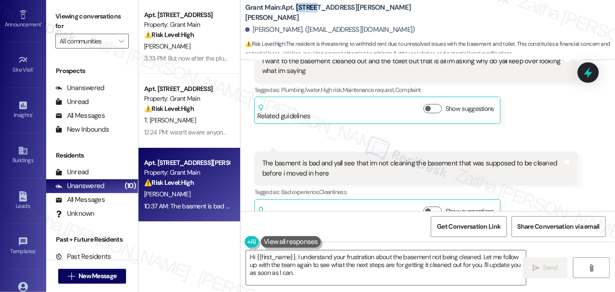
scroll to position [145, 0]
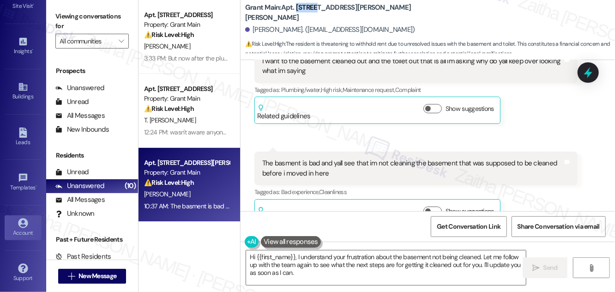
click at [18, 229] on div "Account" at bounding box center [23, 232] width 46 height 9
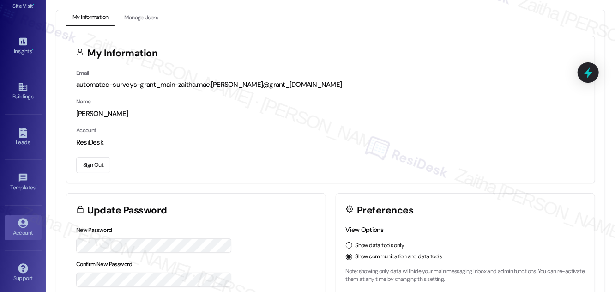
click at [92, 168] on button "Sign Out" at bounding box center [93, 165] width 34 height 16
